Goal: Information Seeking & Learning: Find specific fact

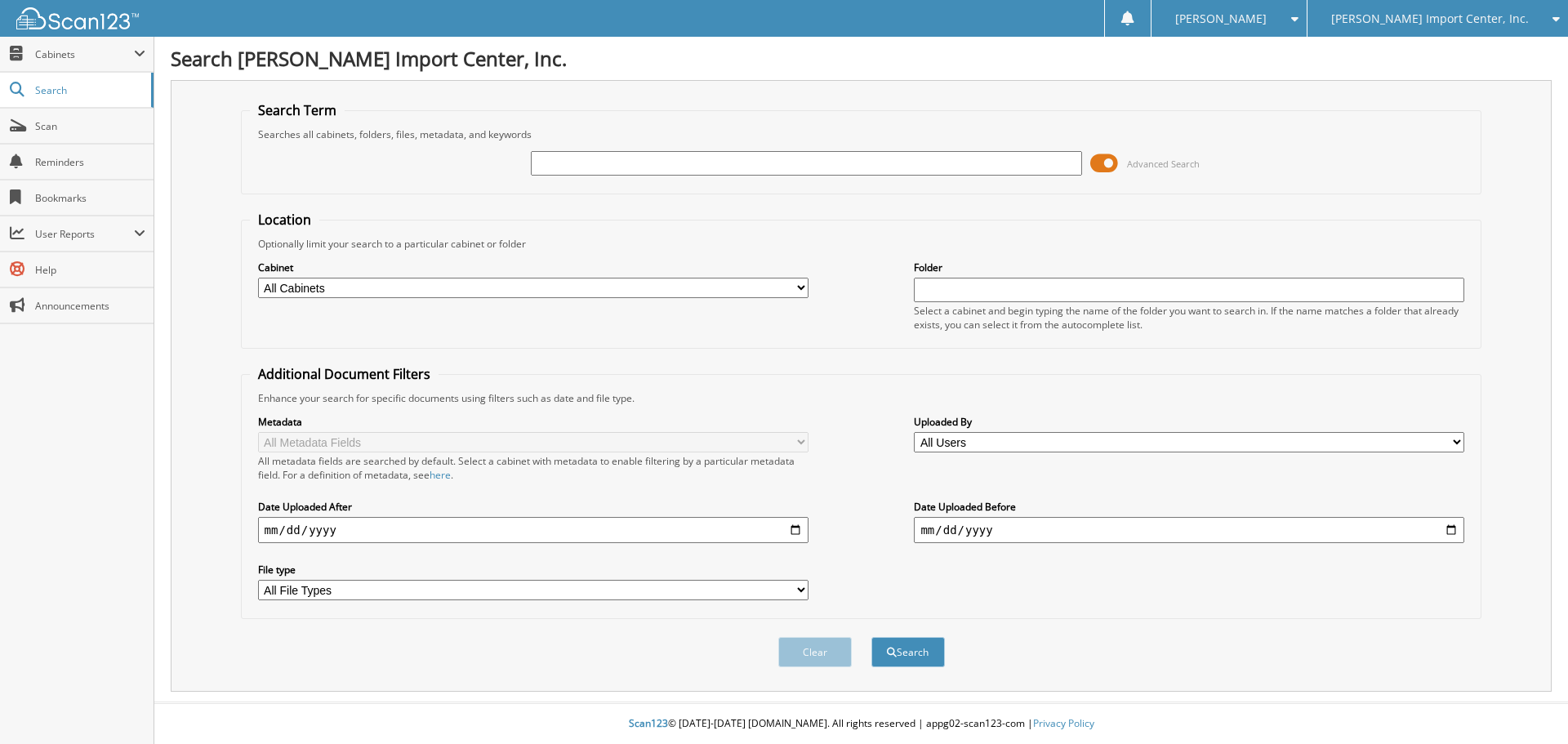
click at [678, 164] on input "text" at bounding box center [806, 163] width 551 height 24
type input "[PERSON_NAME]"
click at [871, 637] on button "Search" at bounding box center [908, 652] width 73 height 30
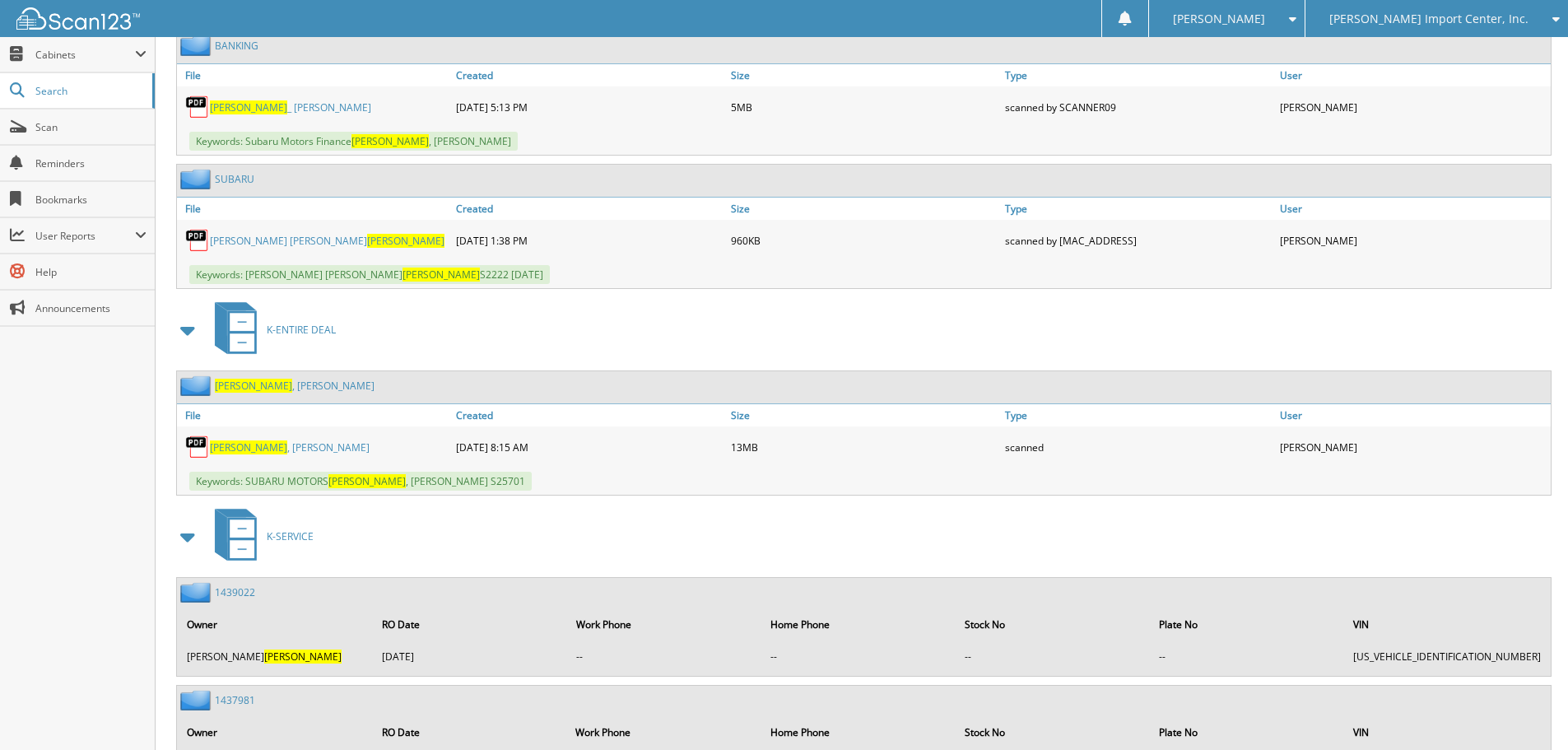
scroll to position [878, 0]
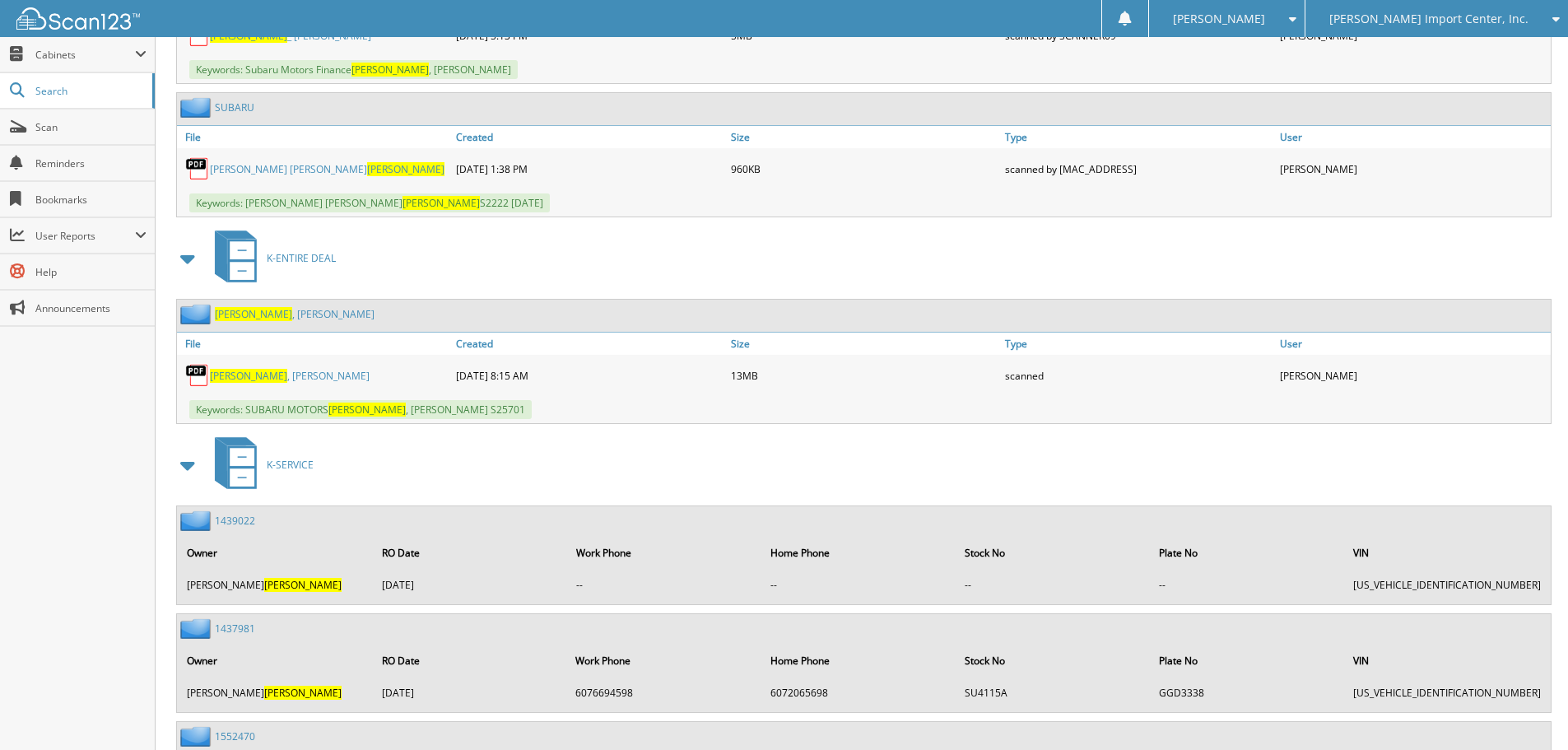
click at [233, 380] on span "[PERSON_NAME]" at bounding box center [249, 376] width 77 height 14
